Goal: Check status: Check status

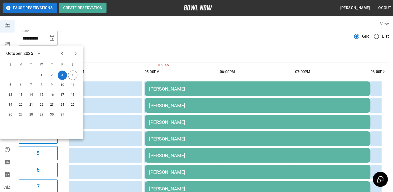
scroll to position [0, 29]
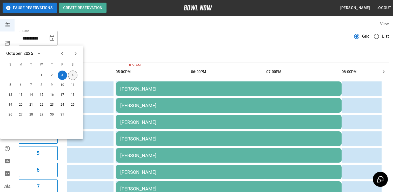
click at [74, 74] on button "4" at bounding box center [72, 74] width 9 height 9
type input "**********"
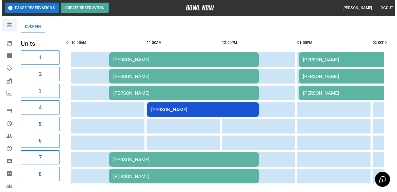
scroll to position [29, 0]
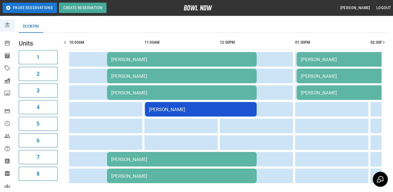
click at [132, 60] on div "[PERSON_NAME]" at bounding box center [181, 59] width 141 height 5
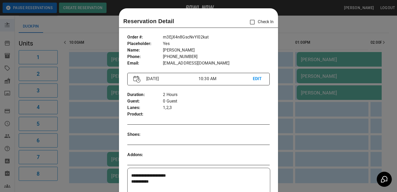
scroll to position [8, 0]
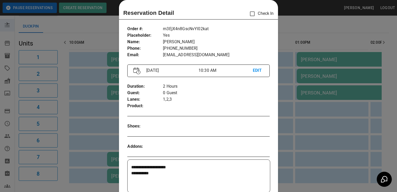
click at [100, 27] on div at bounding box center [198, 96] width 397 height 192
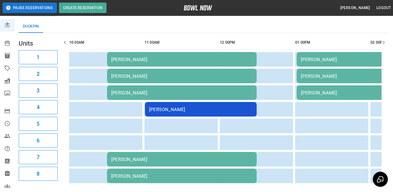
click at [128, 60] on div "[PERSON_NAME]" at bounding box center [181, 59] width 141 height 5
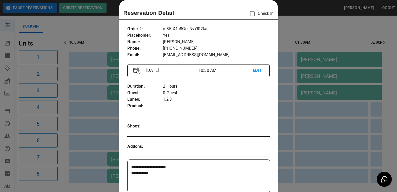
click at [102, 21] on div at bounding box center [198, 96] width 397 height 192
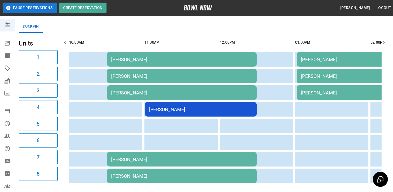
click at [136, 157] on div "[PERSON_NAME]" at bounding box center [181, 158] width 141 height 5
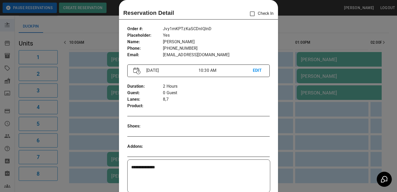
click at [90, 27] on div at bounding box center [198, 96] width 397 height 192
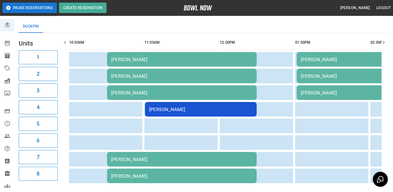
click at [181, 110] on div "[PERSON_NAME]" at bounding box center [200, 109] width 103 height 5
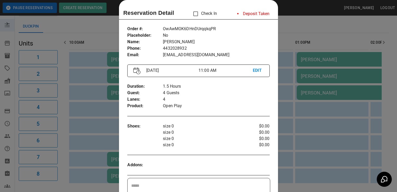
click at [102, 26] on div at bounding box center [198, 96] width 397 height 192
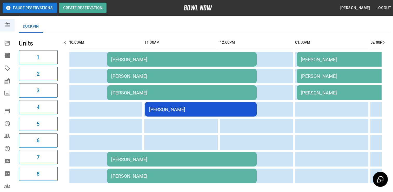
click at [313, 60] on div "[PERSON_NAME]" at bounding box center [371, 59] width 141 height 5
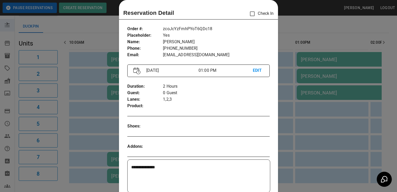
click at [96, 24] on div at bounding box center [198, 96] width 397 height 192
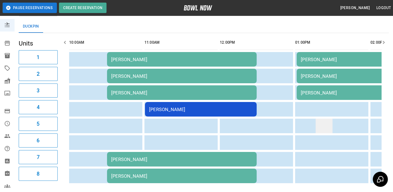
click at [331, 128] on td "sticky table" at bounding box center [324, 125] width 17 height 15
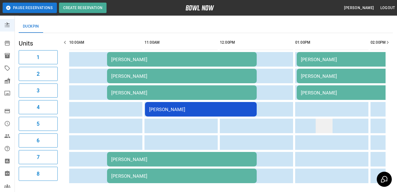
scroll to position [0, 27]
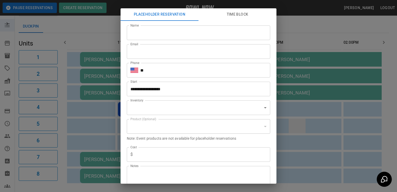
type input "**********"
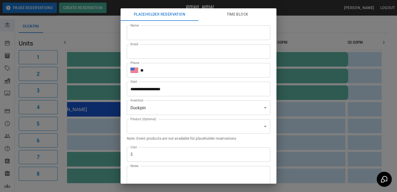
scroll to position [0, 0]
click at [93, 25] on div "**********" at bounding box center [198, 96] width 397 height 192
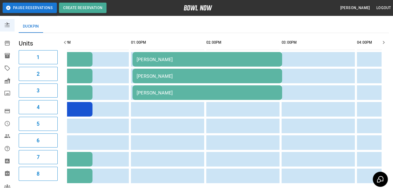
scroll to position [0, 172]
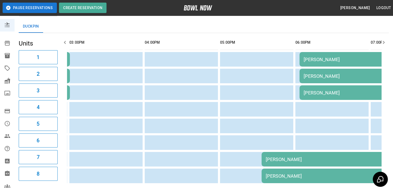
click at [285, 159] on div "[PERSON_NAME]" at bounding box center [336, 158] width 141 height 5
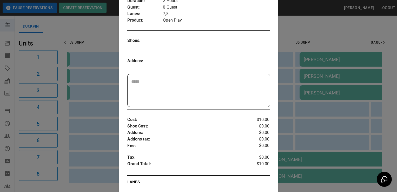
click at [185, 123] on p "Shoe Cost :" at bounding box center [186, 126] width 118 height 6
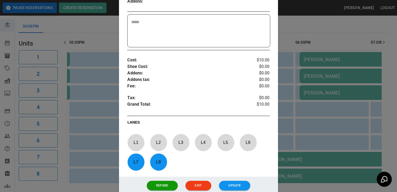
click at [101, 27] on div at bounding box center [198, 96] width 397 height 192
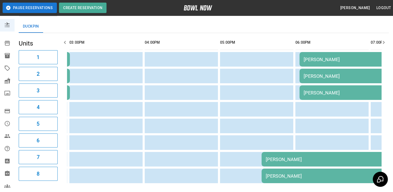
click at [292, 160] on div "[PERSON_NAME]" at bounding box center [336, 158] width 141 height 5
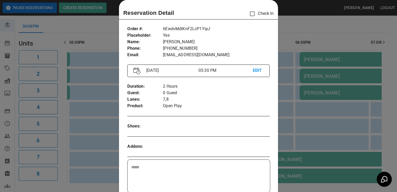
click at [96, 23] on div at bounding box center [198, 96] width 397 height 192
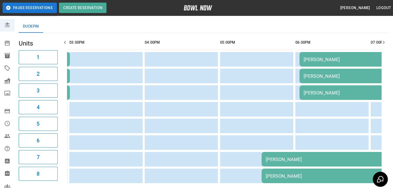
click at [313, 58] on div "[PERSON_NAME]" at bounding box center [355, 59] width 103 height 5
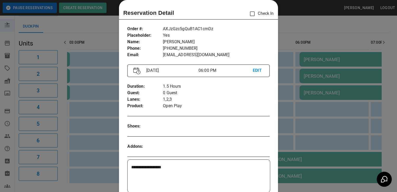
click at [96, 24] on div at bounding box center [198, 96] width 397 height 192
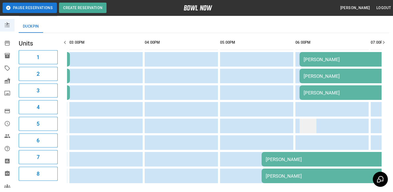
click at [300, 118] on td "sticky table" at bounding box center [308, 125] width 17 height 15
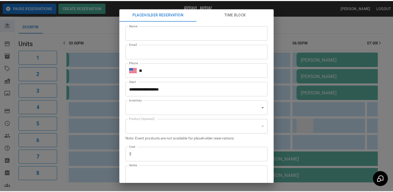
scroll to position [0, 398]
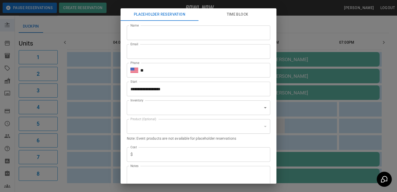
type input "**********"
click at [94, 22] on div "**********" at bounding box center [198, 96] width 397 height 192
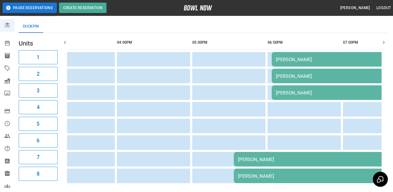
scroll to position [0, 408]
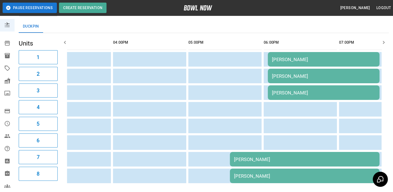
click at [78, 25] on div "Duckpin" at bounding box center [204, 26] width 370 height 12
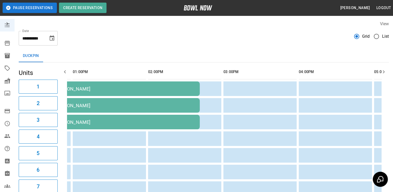
scroll to position [0, 194]
